Goal: Task Accomplishment & Management: Complete application form

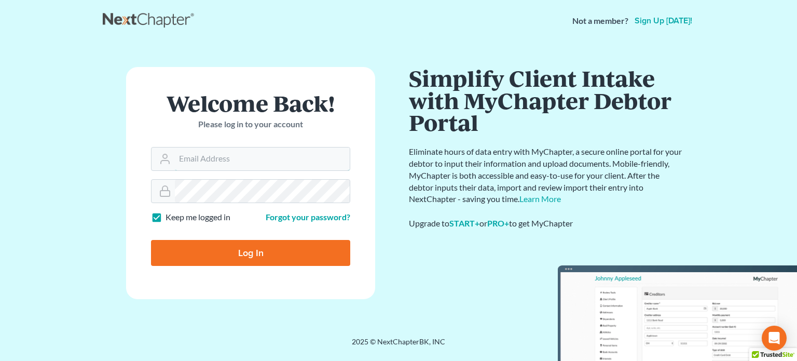
type input "[EMAIL_ADDRESS][DOMAIN_NAME]"
click at [237, 245] on input "Log In" at bounding box center [250, 253] width 199 height 26
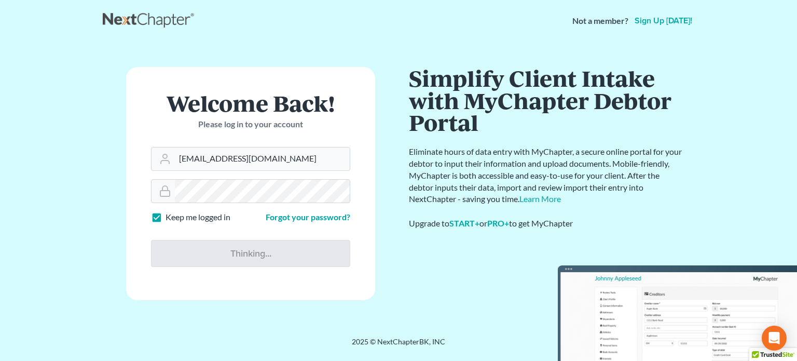
type input "Thinking..."
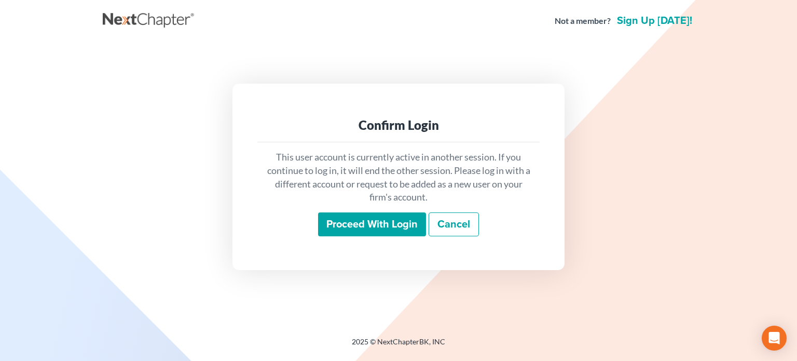
click at [351, 217] on input "Proceed with login" at bounding box center [372, 224] width 108 height 24
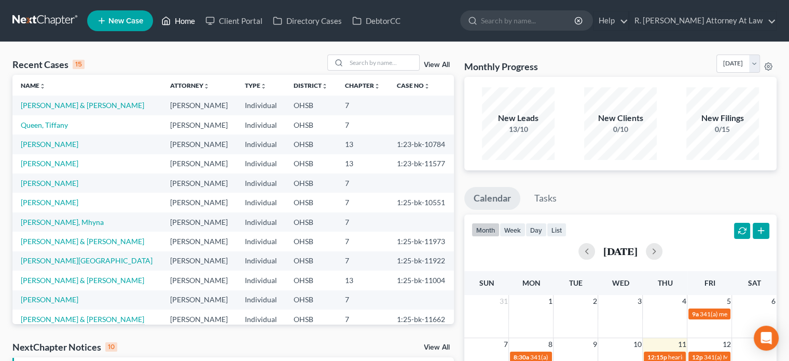
click at [181, 20] on link "Home" at bounding box center [178, 20] width 44 height 19
click at [114, 15] on link "New Case" at bounding box center [120, 20] width 66 height 21
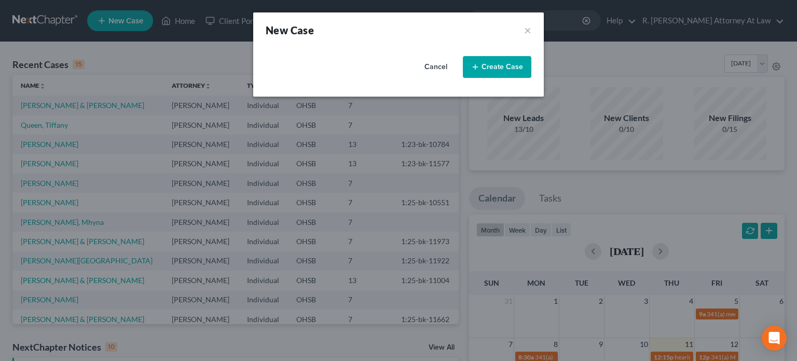
select select "62"
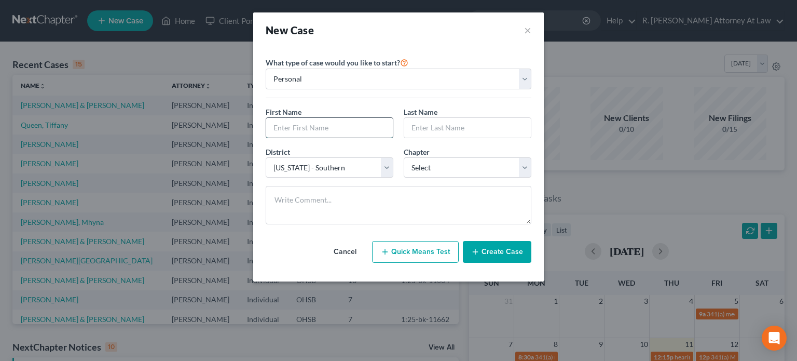
click at [325, 131] on input "text" at bounding box center [329, 128] width 127 height 20
type input "Amari"
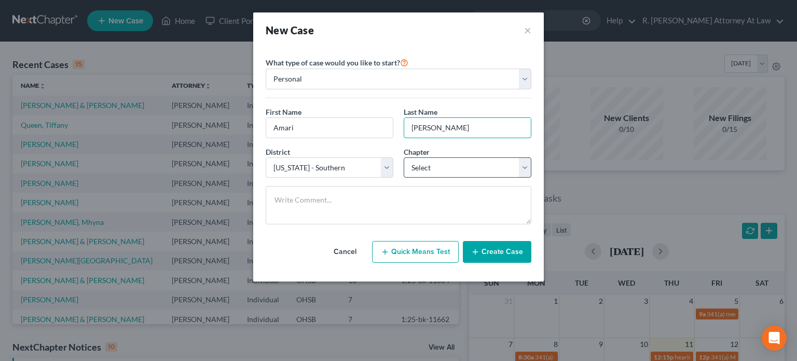
type input "[PERSON_NAME]"
click at [421, 165] on select "Select 7 11 12 13" at bounding box center [468, 167] width 128 height 21
select select "0"
click at [404, 157] on select "Select 7 11 12 13" at bounding box center [468, 167] width 128 height 21
click at [481, 251] on button "Create Case" at bounding box center [497, 252] width 68 height 22
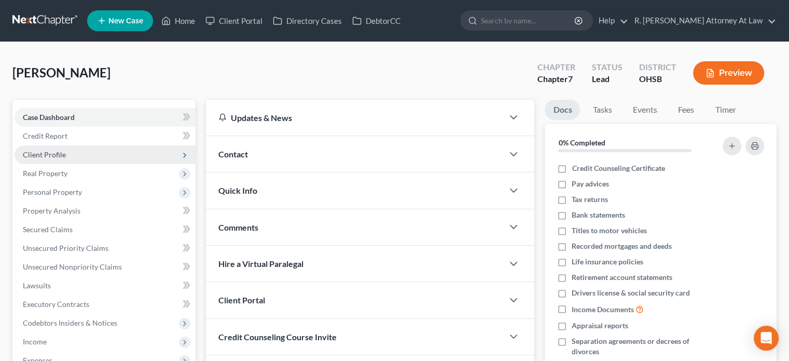
click at [47, 153] on span "Client Profile" at bounding box center [44, 154] width 43 height 9
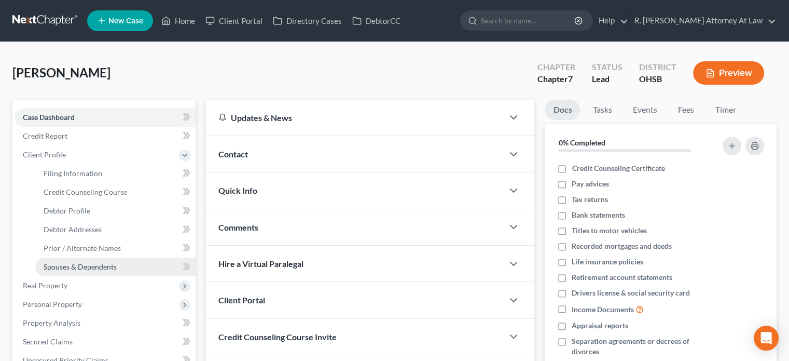
click at [77, 264] on span "Spouses & Dependents" at bounding box center [80, 266] width 73 height 9
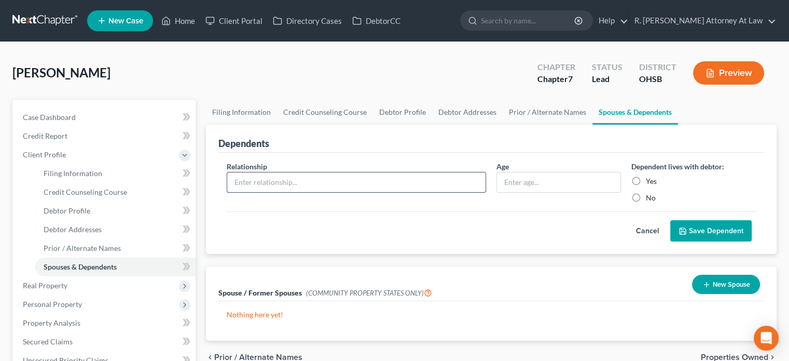
drag, startPoint x: 261, startPoint y: 182, endPoint x: 274, endPoint y: 173, distance: 15.7
click at [261, 182] on input "text" at bounding box center [356, 182] width 258 height 20
type input "Daughter"
type input "14"
click at [646, 180] on label "Yes" at bounding box center [651, 181] width 11 height 10
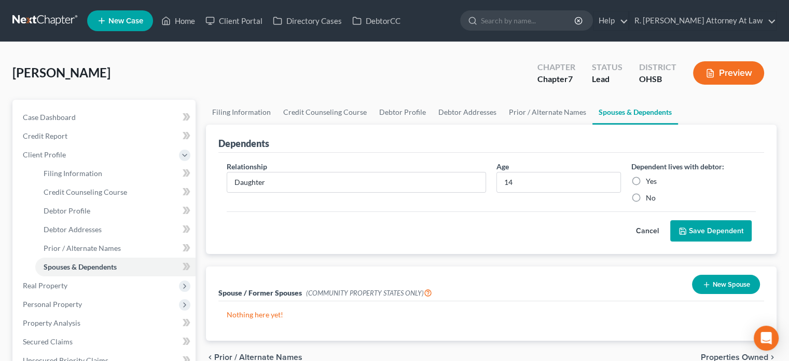
click at [650, 180] on input "Yes" at bounding box center [653, 179] width 7 height 7
radio input "true"
click at [693, 228] on button "Save Dependent" at bounding box center [710, 231] width 81 height 22
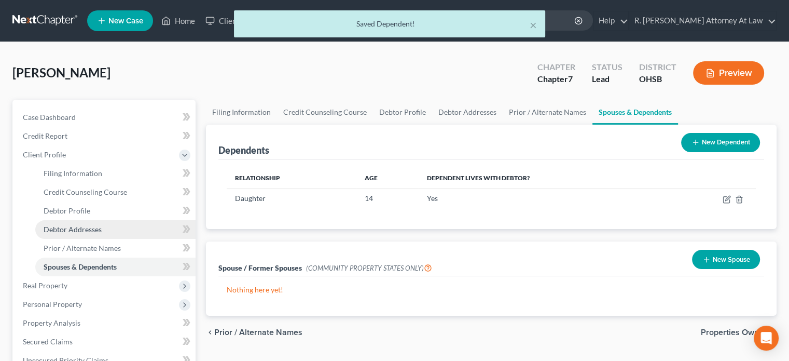
click at [66, 230] on span "Debtor Addresses" at bounding box center [73, 229] width 58 height 9
select select "0"
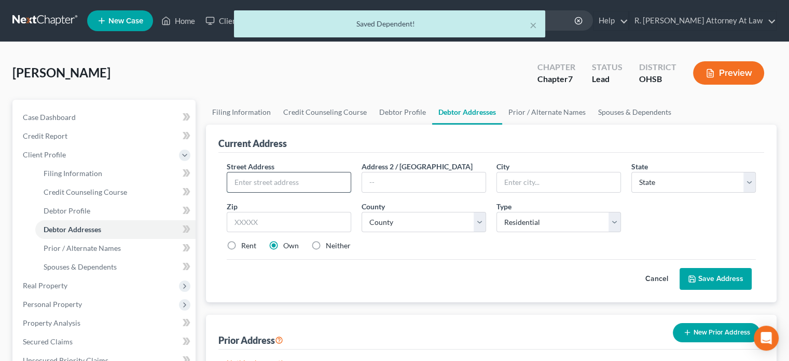
drag, startPoint x: 243, startPoint y: 184, endPoint x: 254, endPoint y: 170, distance: 18.1
click at [243, 184] on input "text" at bounding box center [288, 182] width 123 height 20
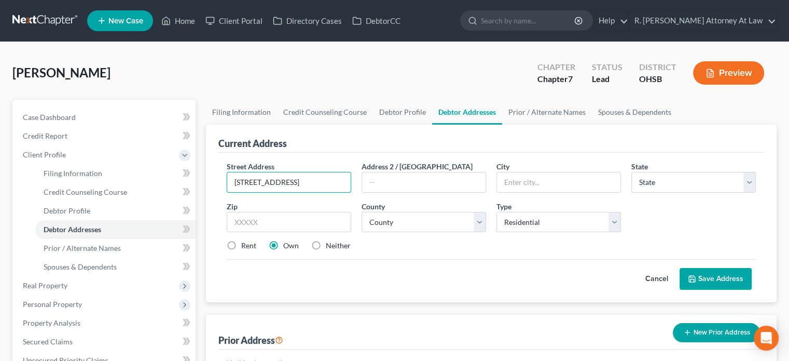
type input "11581 Islandale Drive"
type input "45240"
type input "Cincinnati"
select select "36"
click at [241, 243] on label "Rent" at bounding box center [248, 245] width 15 height 10
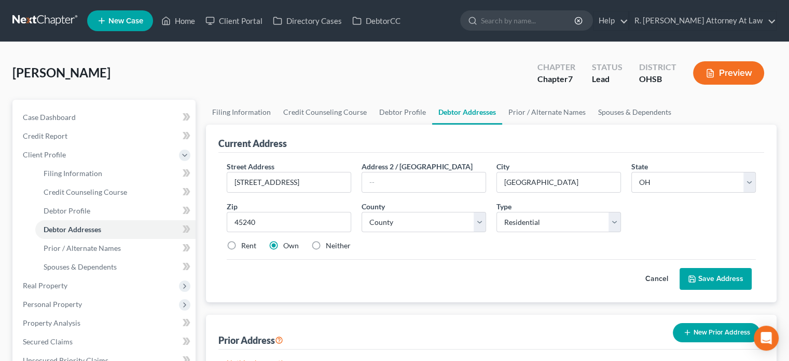
click at [245, 243] on input "Rent" at bounding box center [248, 243] width 7 height 7
radio input "true"
click at [375, 223] on select "County Adams County Allen County Ashland County Ashtabula County Athens County …" at bounding box center [424, 222] width 125 height 21
select select "8"
click at [362, 212] on select "County Adams County Allen County Ashland County Ashtabula County Athens County …" at bounding box center [424, 222] width 125 height 21
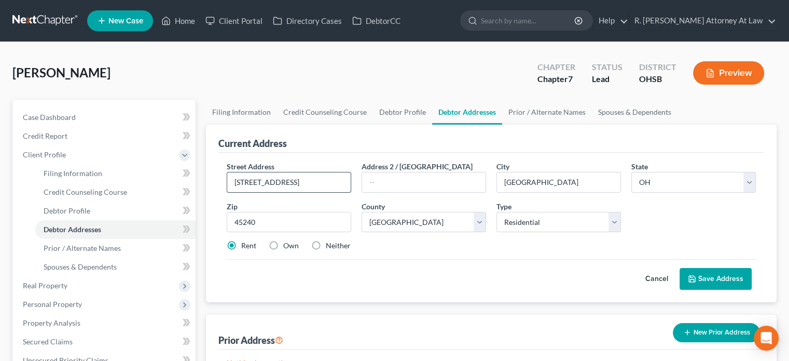
click at [326, 177] on input "11581 Islandale Drive" at bounding box center [288, 182] width 123 height 20
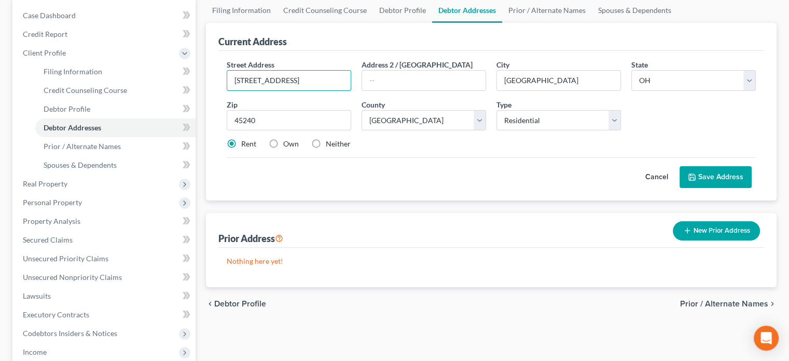
scroll to position [104, 0]
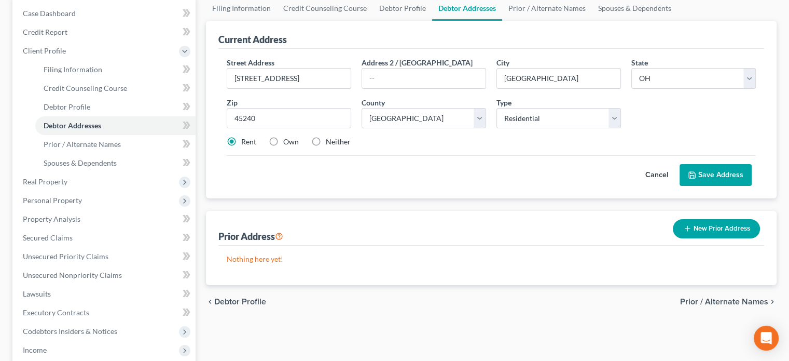
click at [697, 171] on button "Save Address" at bounding box center [716, 175] width 72 height 22
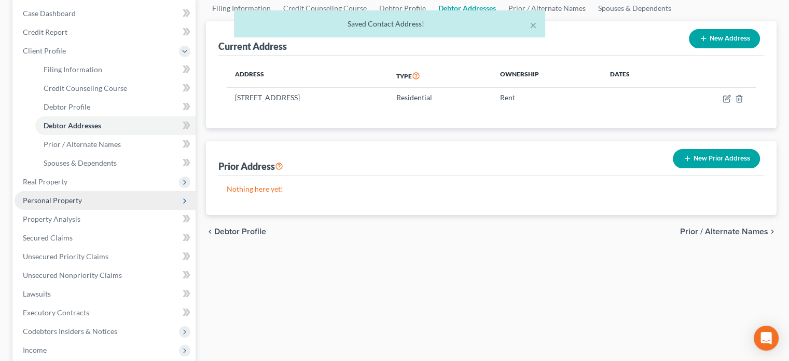
click at [58, 197] on span "Personal Property" at bounding box center [52, 200] width 59 height 9
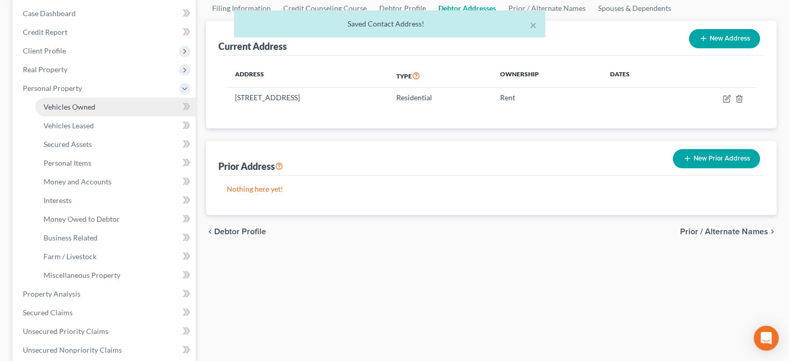
click at [60, 106] on span "Vehicles Owned" at bounding box center [70, 106] width 52 height 9
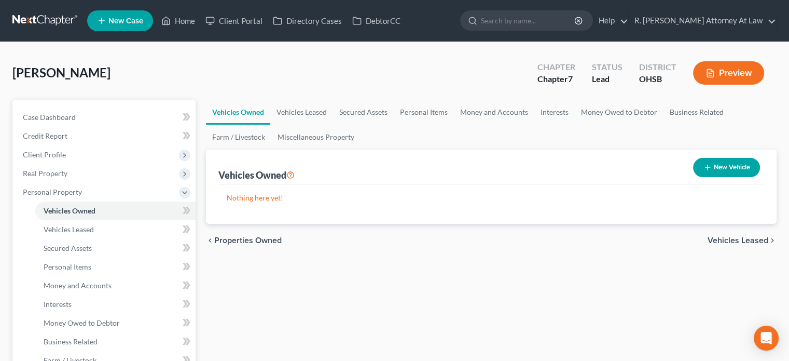
click at [714, 168] on button "New Vehicle" at bounding box center [726, 167] width 67 height 19
select select "0"
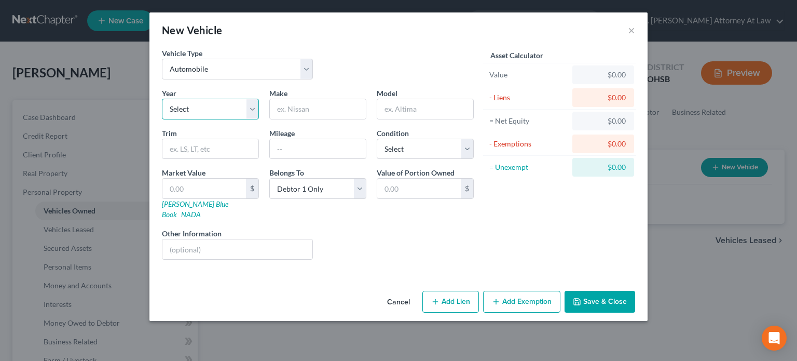
click at [218, 109] on select "Select 2026 2025 2024 2023 2022 2021 2020 2019 2018 2017 2016 2015 2014 2013 20…" at bounding box center [210, 109] width 97 height 21
click at [398, 292] on button "Cancel" at bounding box center [398, 302] width 39 height 21
